Goal: Navigation & Orientation: Find specific page/section

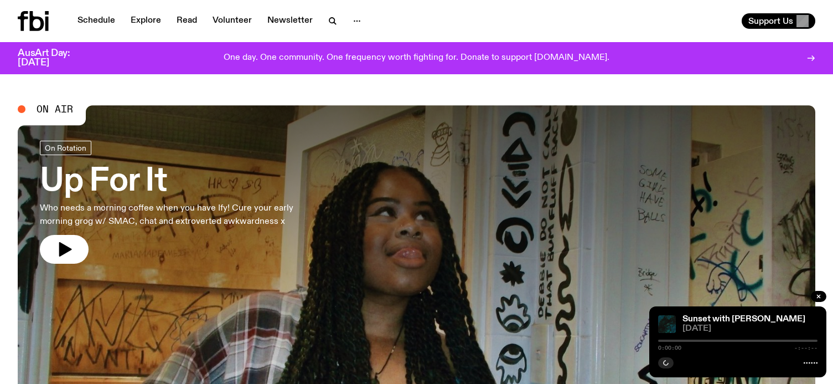
click at [88, 17] on link "Schedule" at bounding box center [96, 21] width 51 height 16
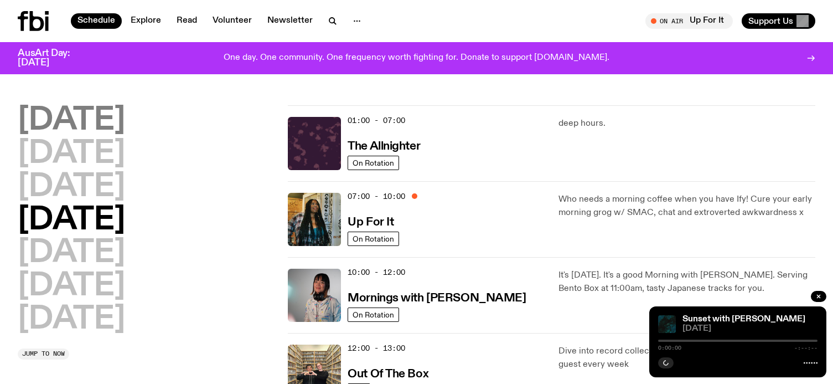
click at [121, 122] on h2 "[DATE]" at bounding box center [71, 120] width 107 height 31
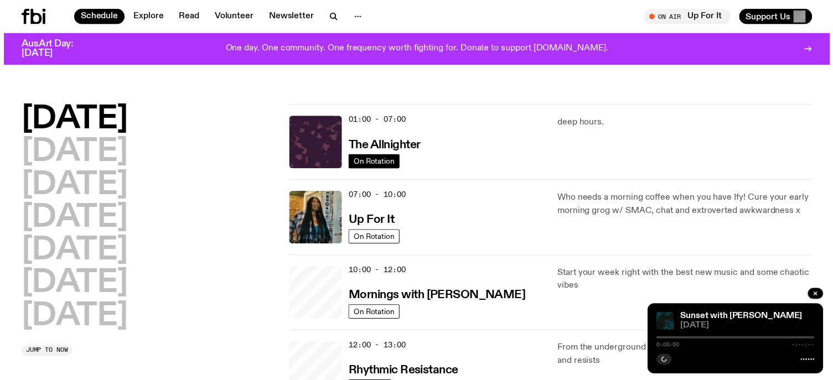
scroll to position [31, 0]
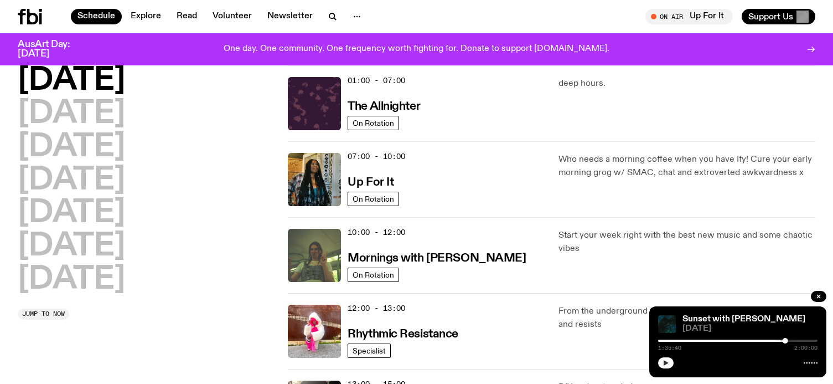
click at [663, 361] on icon "button" at bounding box center [666, 362] width 7 height 7
click at [668, 361] on icon "button" at bounding box center [666, 362] width 7 height 7
click at [664, 364] on icon "button" at bounding box center [666, 362] width 7 height 7
click at [667, 366] on button "button" at bounding box center [666, 362] width 16 height 11
